Goal: Navigation & Orientation: Find specific page/section

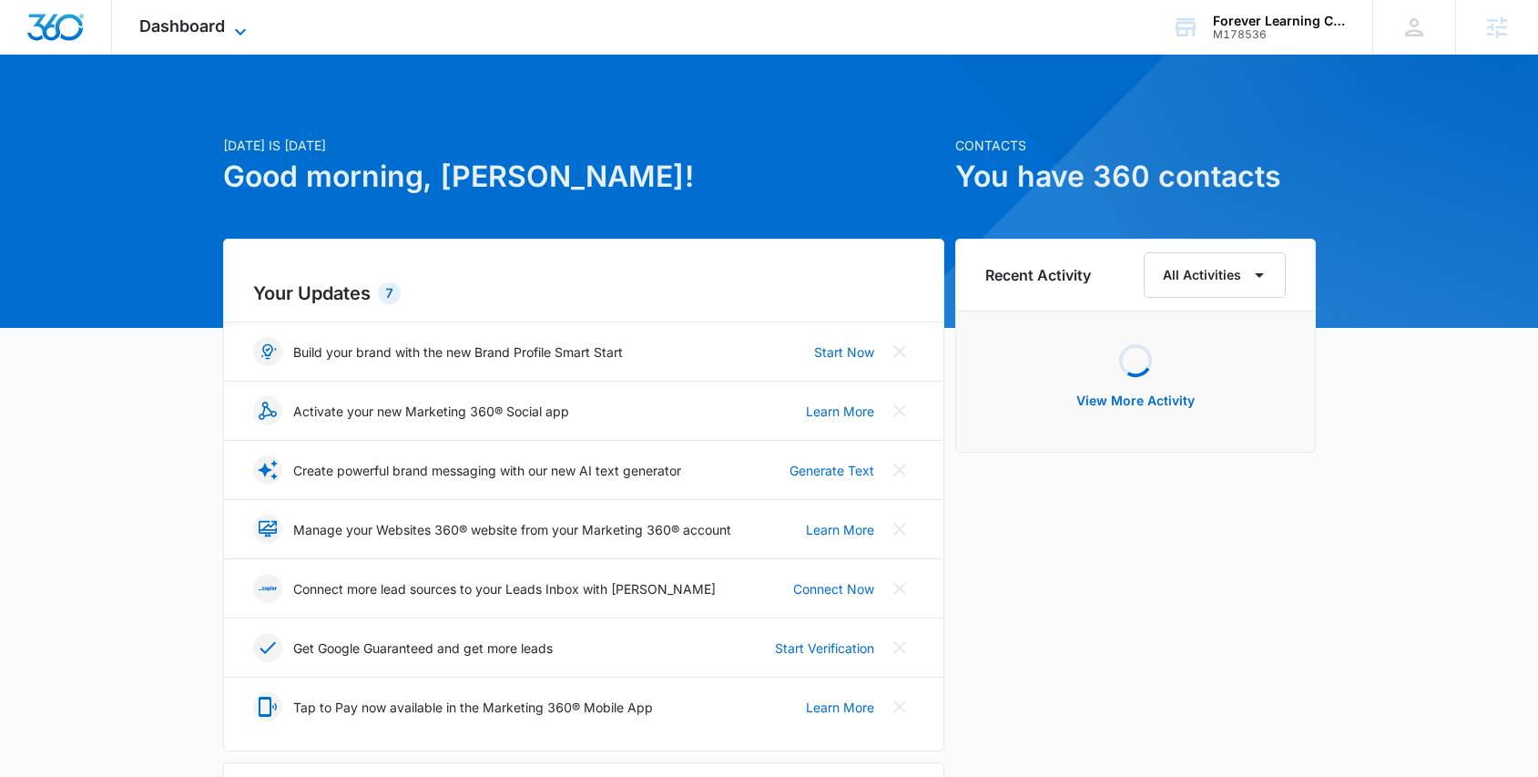
click at [213, 29] on span "Dashboard" at bounding box center [182, 25] width 86 height 19
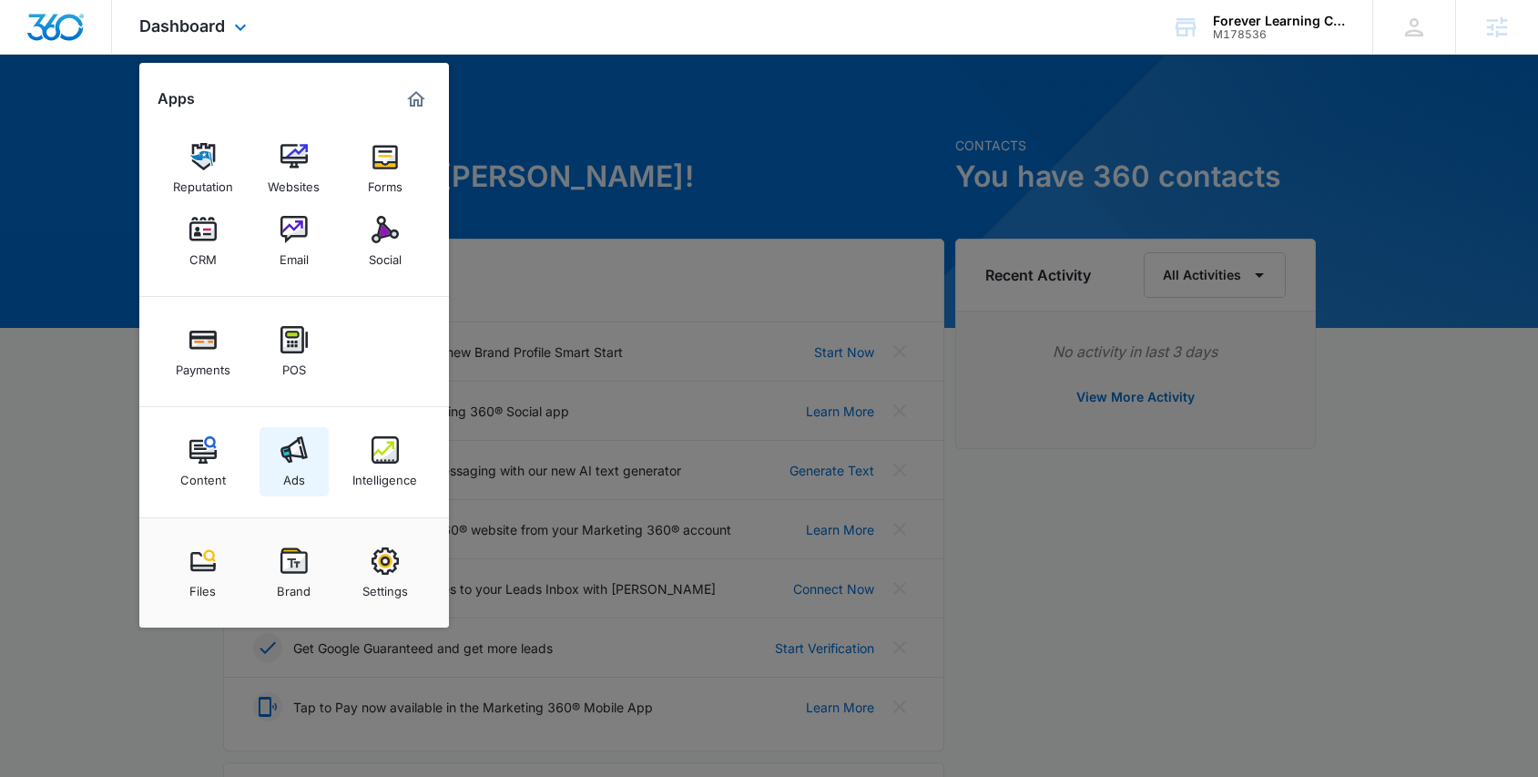
click at [304, 457] on img at bounding box center [294, 449] width 27 height 27
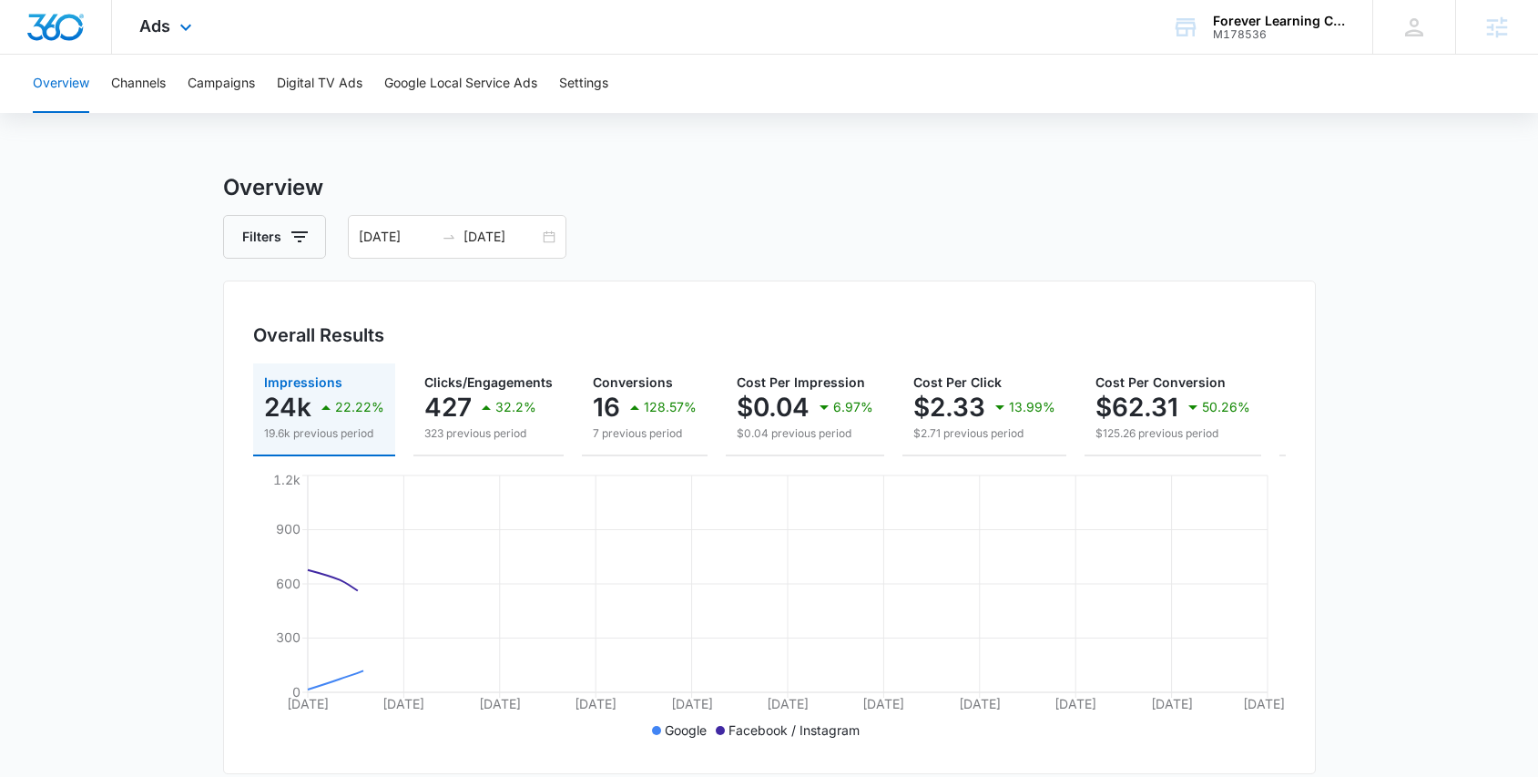
click at [179, 13] on div "Ads Apps Reputation Websites Forms CRM Email Social Payments POS Content Ads In…" at bounding box center [168, 27] width 112 height 54
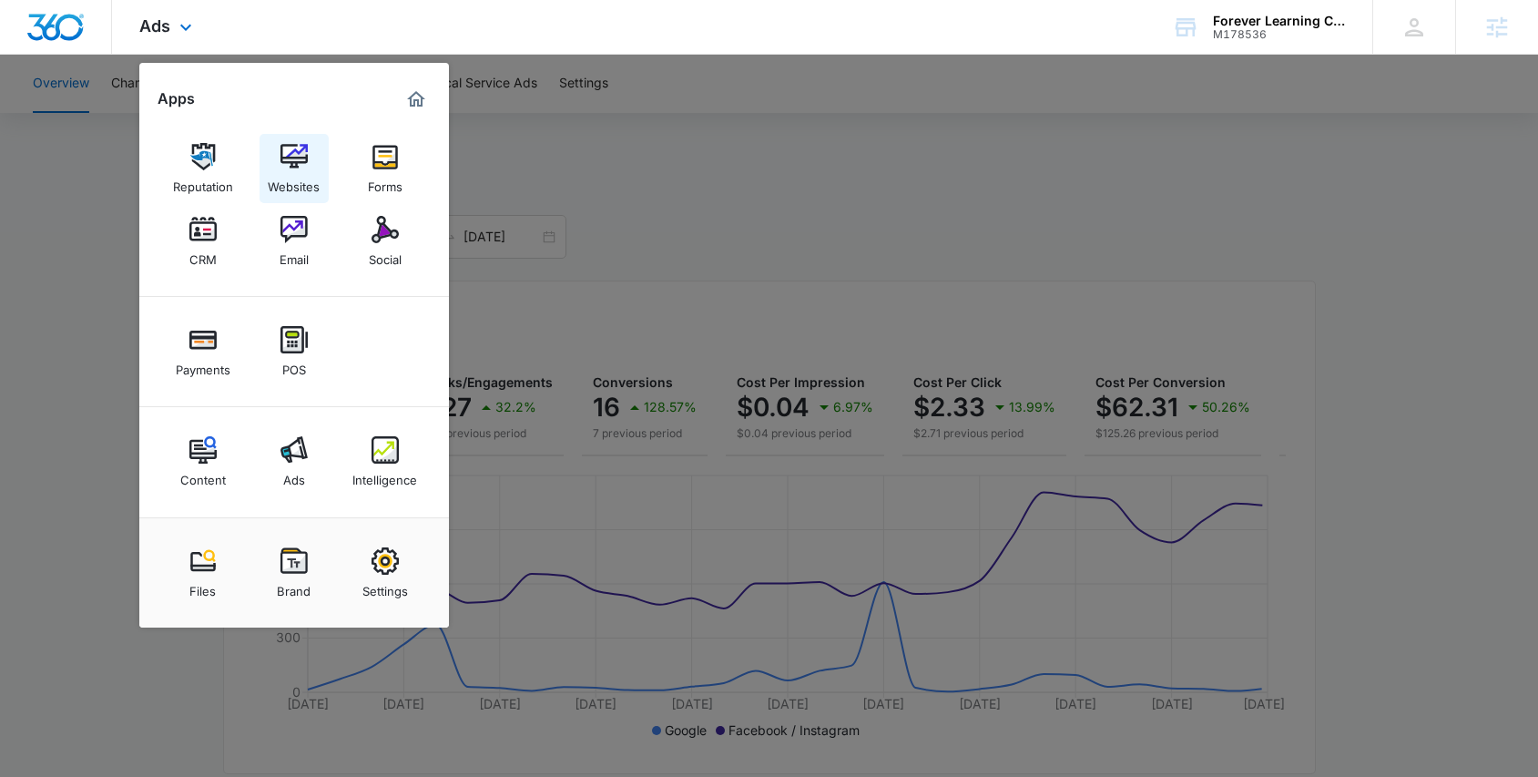
click at [313, 175] on div "Websites" at bounding box center [294, 182] width 52 height 24
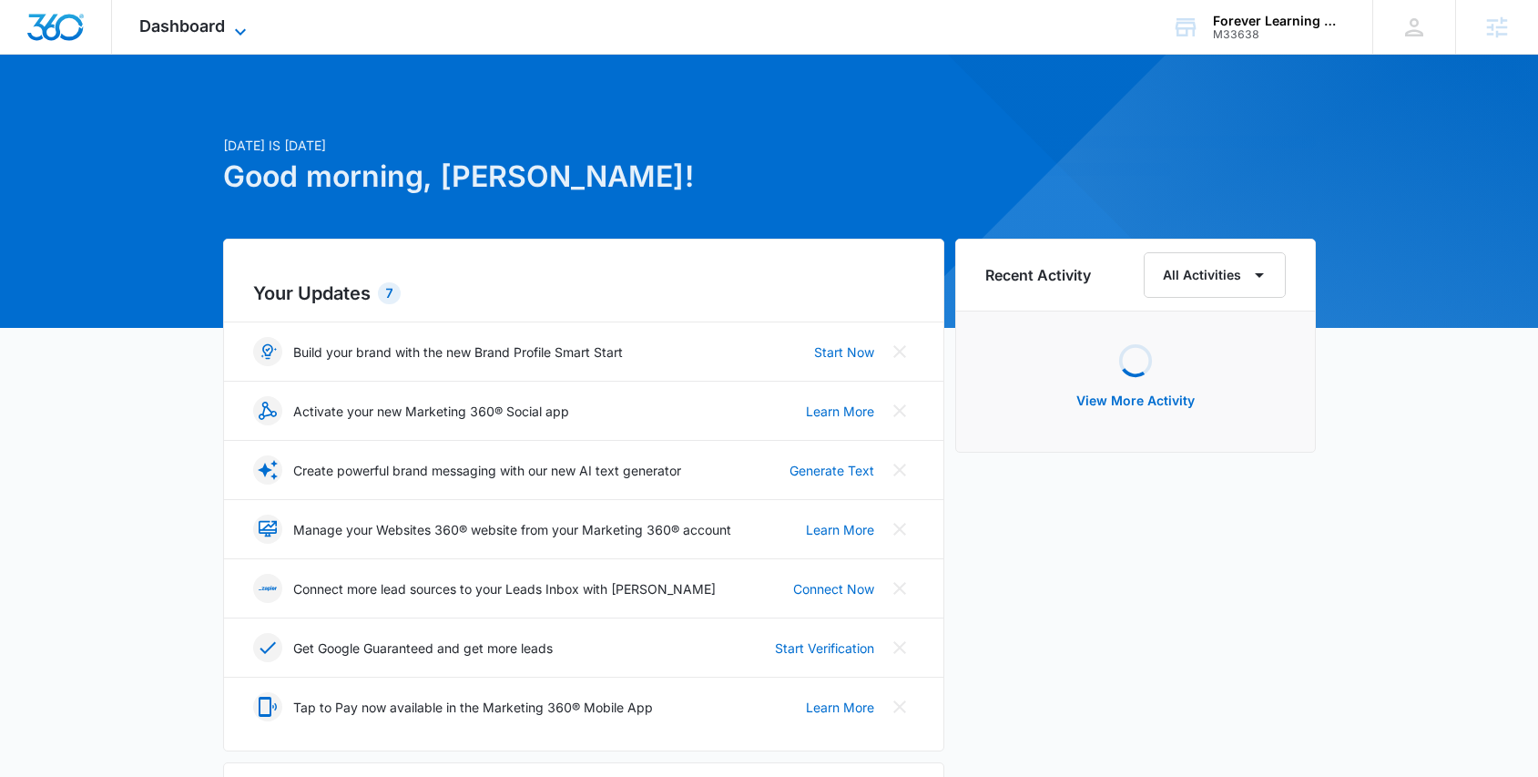
click at [181, 33] on span "Dashboard" at bounding box center [182, 25] width 86 height 19
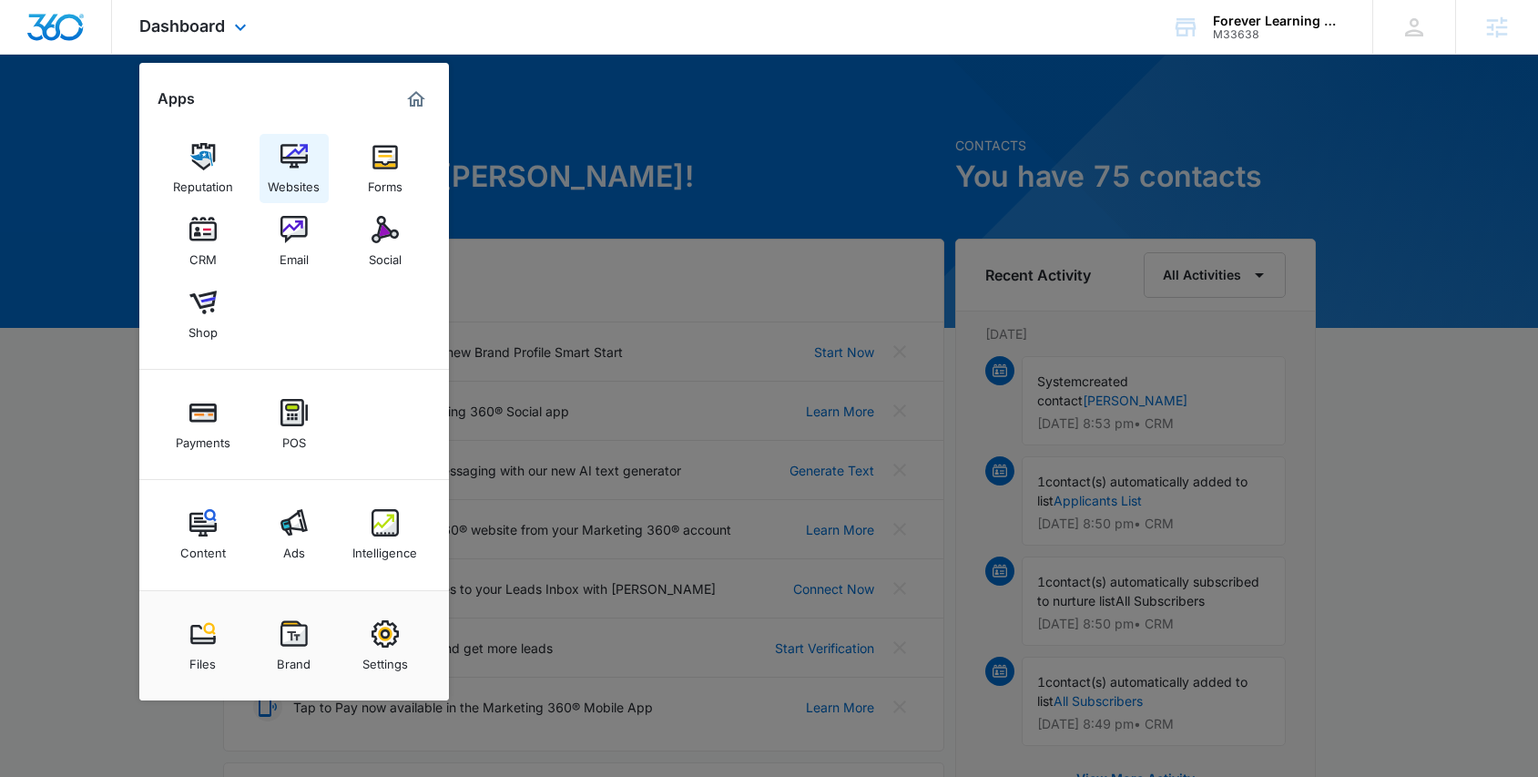
click at [293, 172] on div "Websites" at bounding box center [294, 182] width 52 height 24
